Goal: Information Seeking & Learning: Learn about a topic

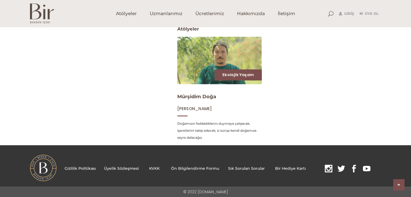
scroll to position [144, 0]
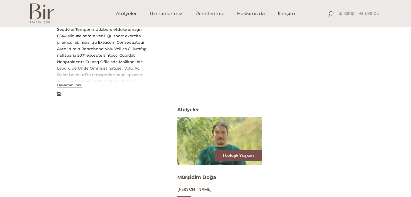
click at [210, 134] on img at bounding box center [219, 141] width 87 height 49
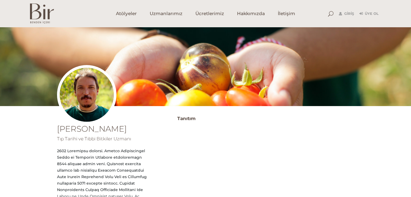
scroll to position [0, 0]
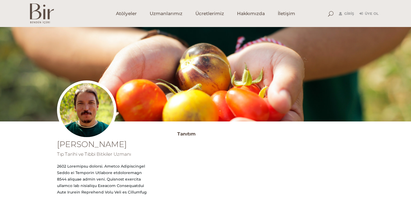
click at [38, 18] on img at bounding box center [42, 14] width 24 height 20
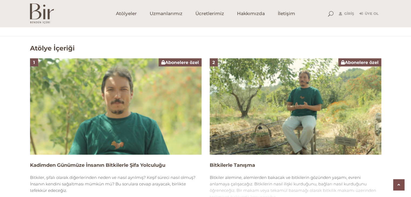
scroll to position [324, 0]
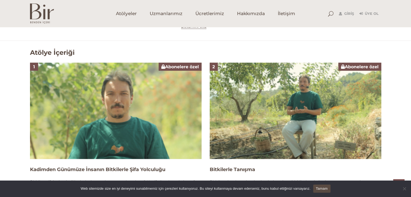
click at [135, 122] on img at bounding box center [116, 111] width 172 height 96
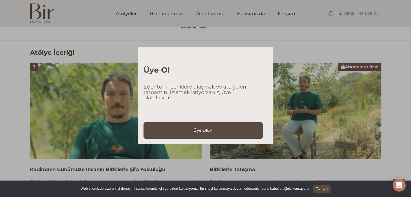
click at [306, 48] on div "Üye Ol Eğer tüm içeriklere ulaşmak ve atölyelerin tamamını izlemek istiyorsanız…" at bounding box center [205, 98] width 411 height 197
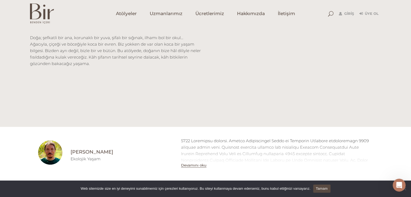
scroll to position [162, 0]
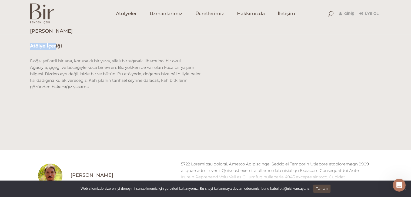
drag, startPoint x: 64, startPoint y: 33, endPoint x: 142, endPoint y: 32, distance: 77.3
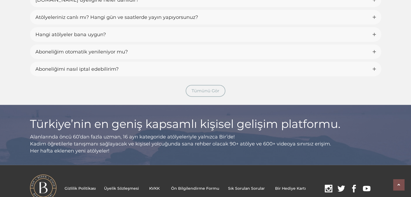
scroll to position [1284, 0]
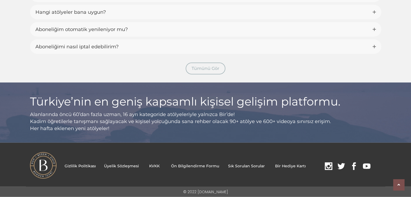
click at [214, 68] on span "Tümünü Gör" at bounding box center [206, 68] width 28 height 5
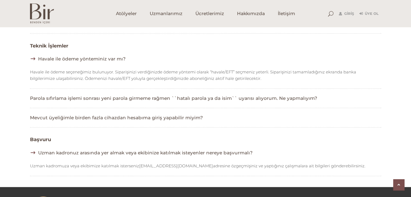
scroll to position [302, 0]
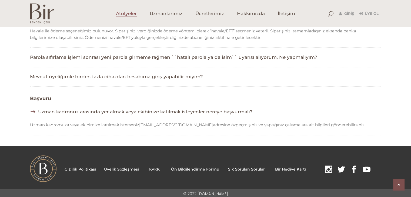
click at [128, 13] on span "Atölyeler" at bounding box center [126, 14] width 21 height 6
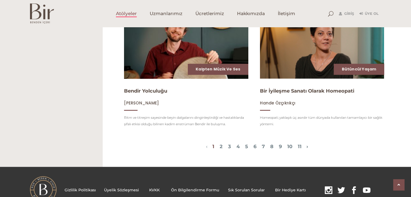
scroll to position [650, 0]
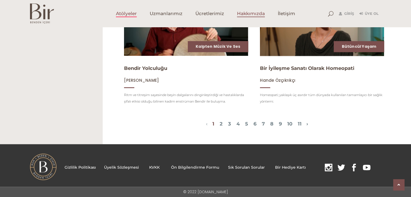
click at [258, 15] on span "Hakkımızda" at bounding box center [251, 14] width 28 height 6
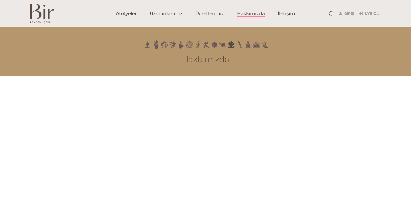
scroll to position [135, 0]
